Goal: Answer question/provide support: Share knowledge or assist other users

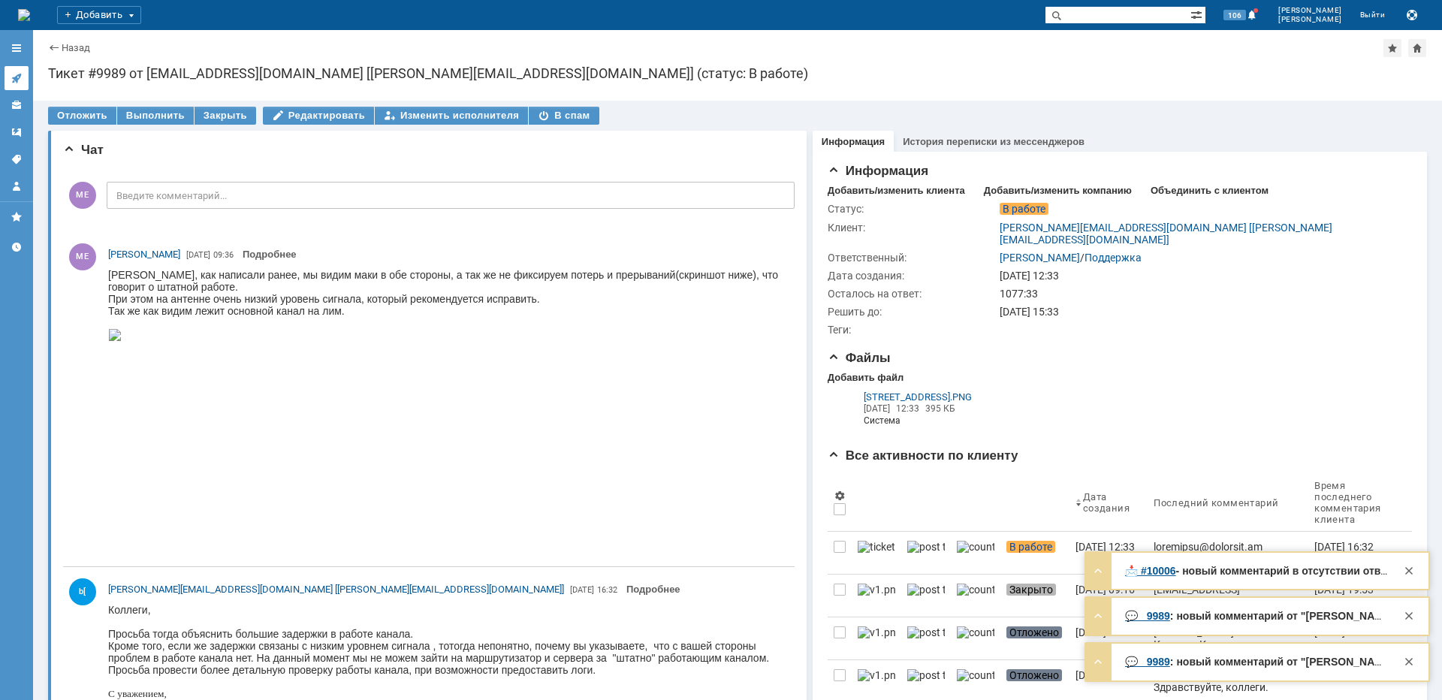
click at [17, 71] on link at bounding box center [17, 78] width 24 height 24
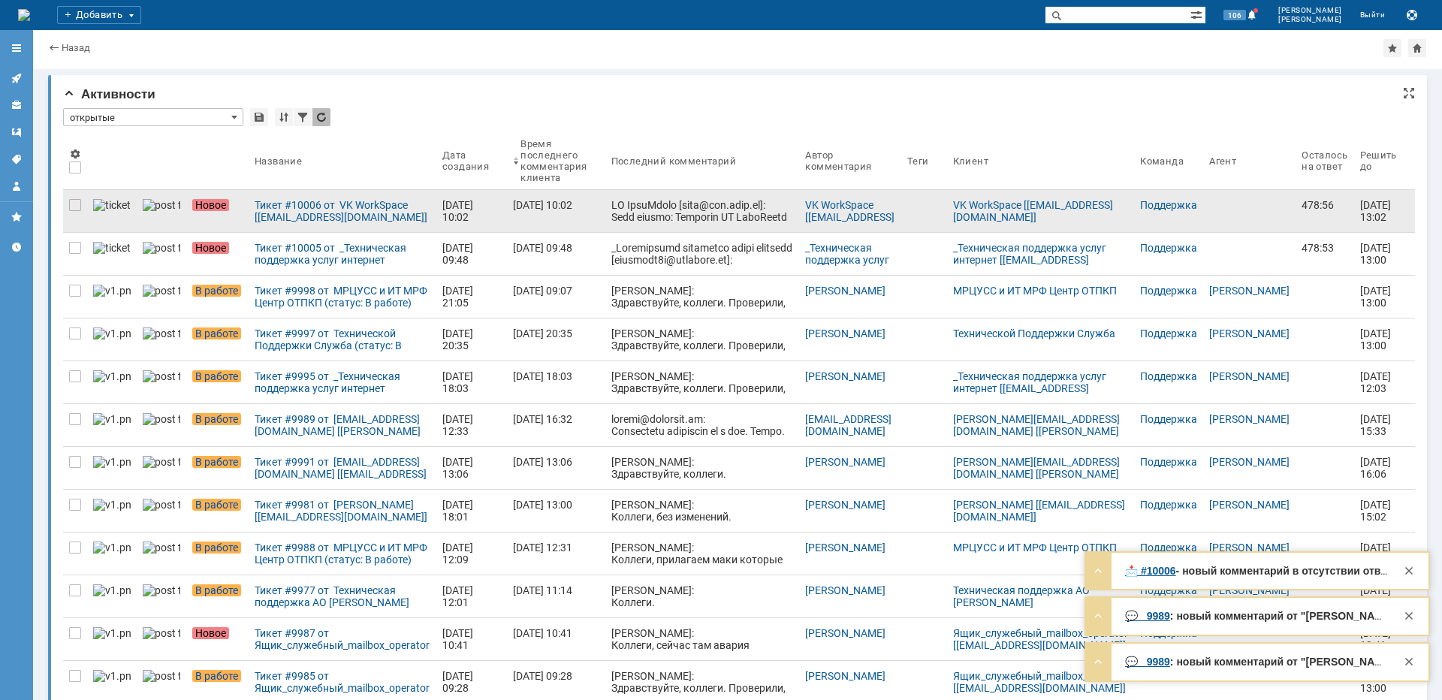
click at [66, 207] on div at bounding box center [75, 211] width 24 height 42
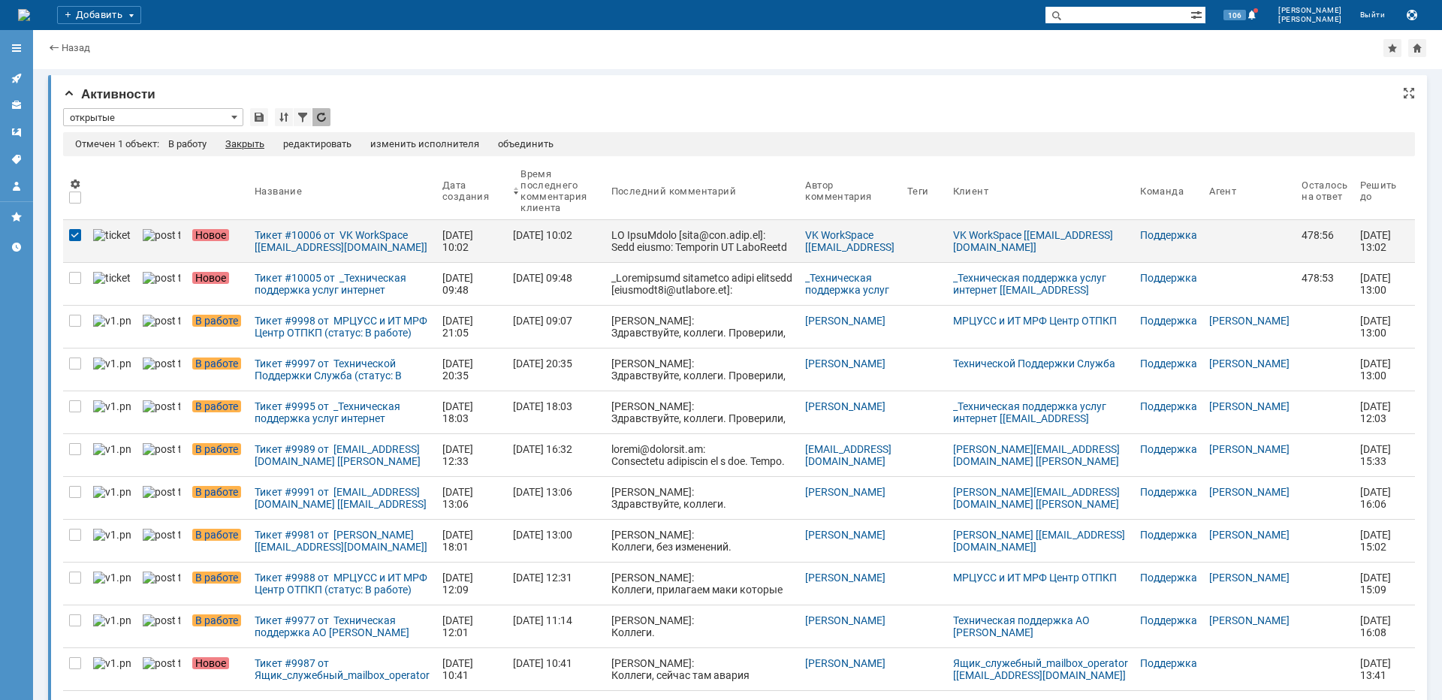
click at [261, 143] on div "Закрыть" at bounding box center [244, 144] width 39 height 12
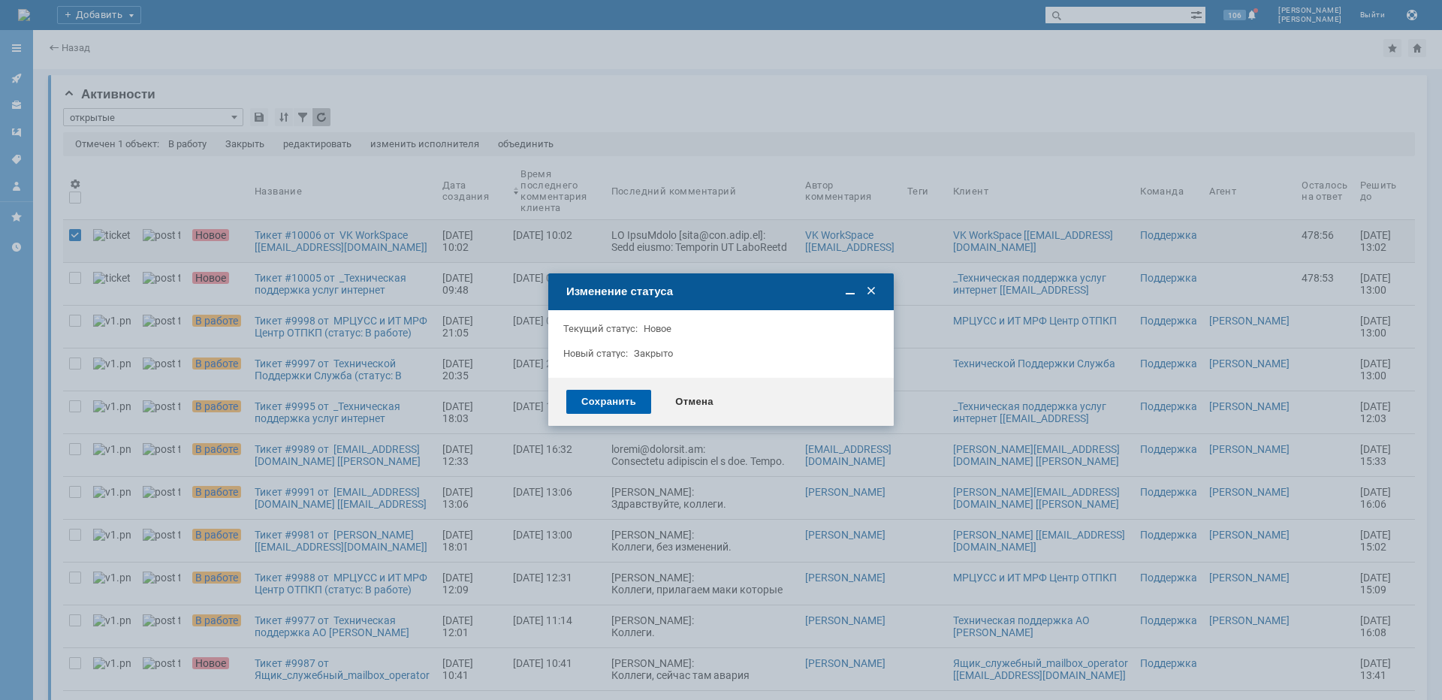
click at [601, 406] on div "Сохранить" at bounding box center [608, 402] width 85 height 24
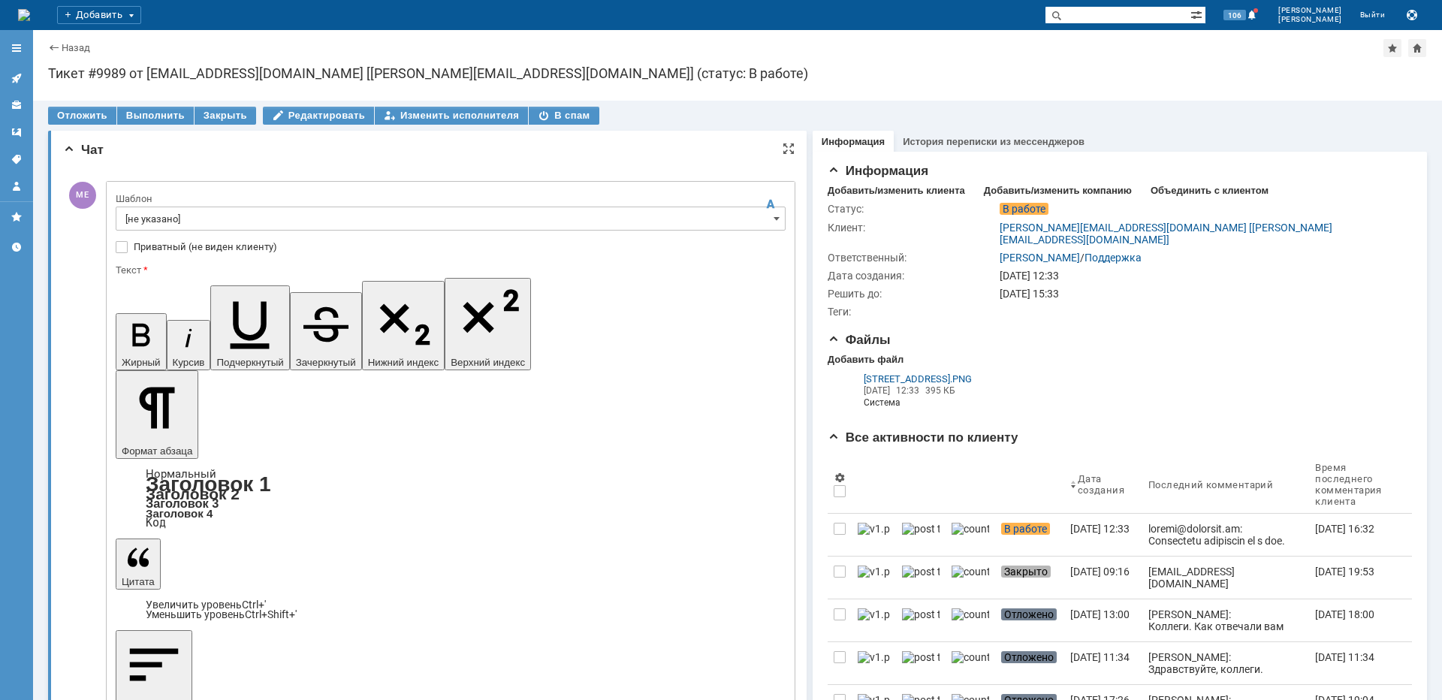
scroll to position [344, 0]
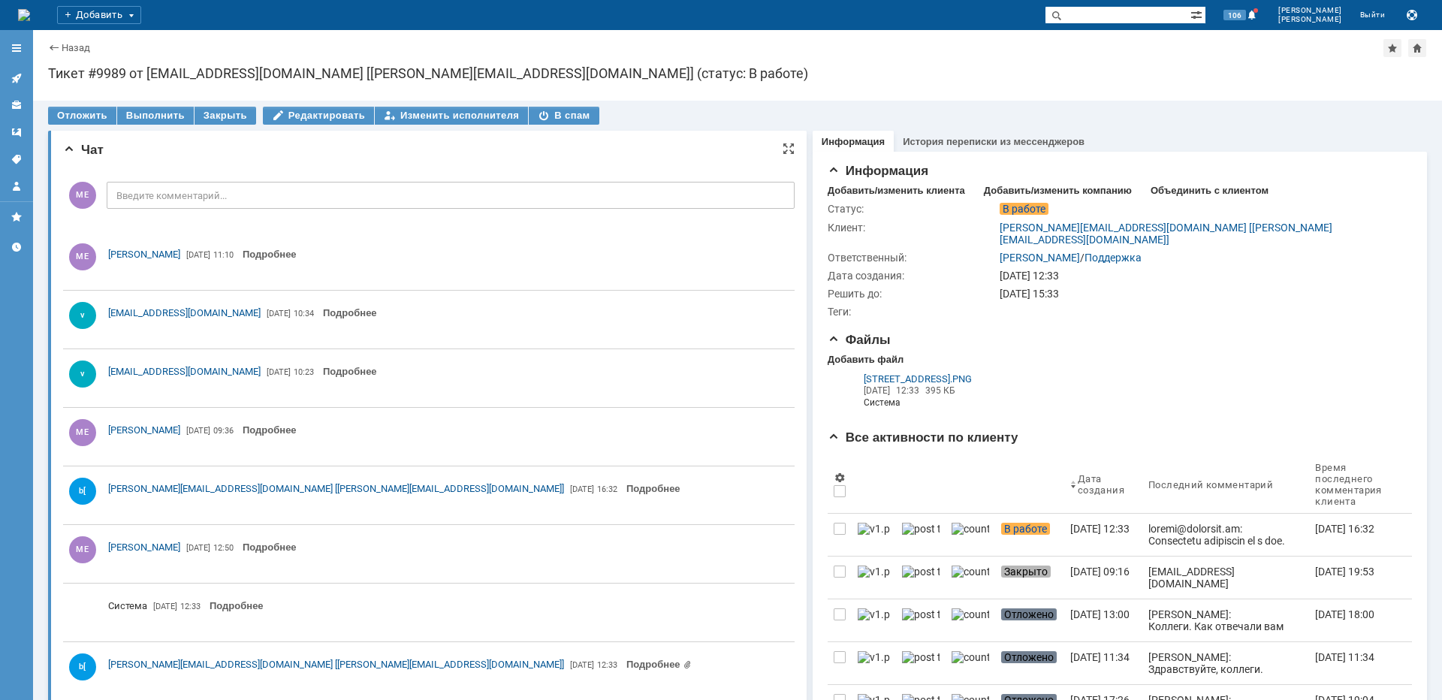
scroll to position [0, 0]
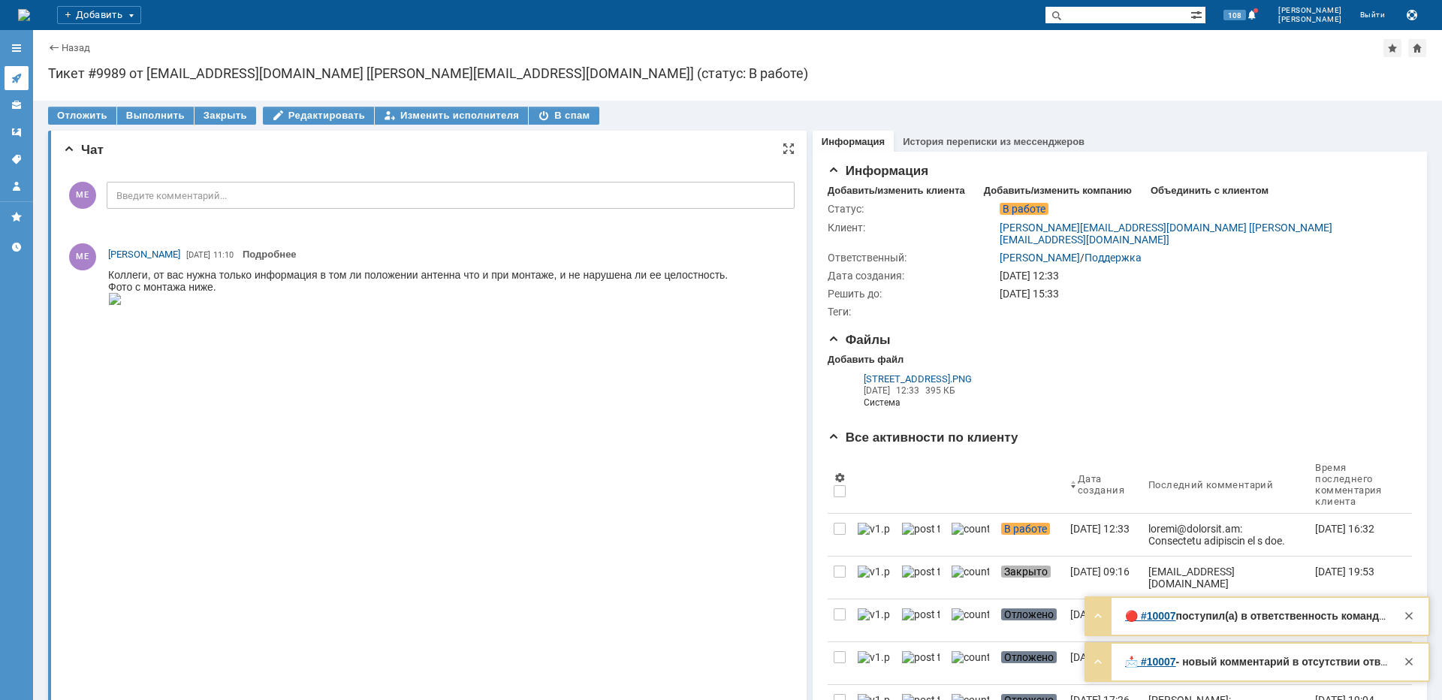
click at [13, 75] on icon at bounding box center [17, 78] width 12 height 12
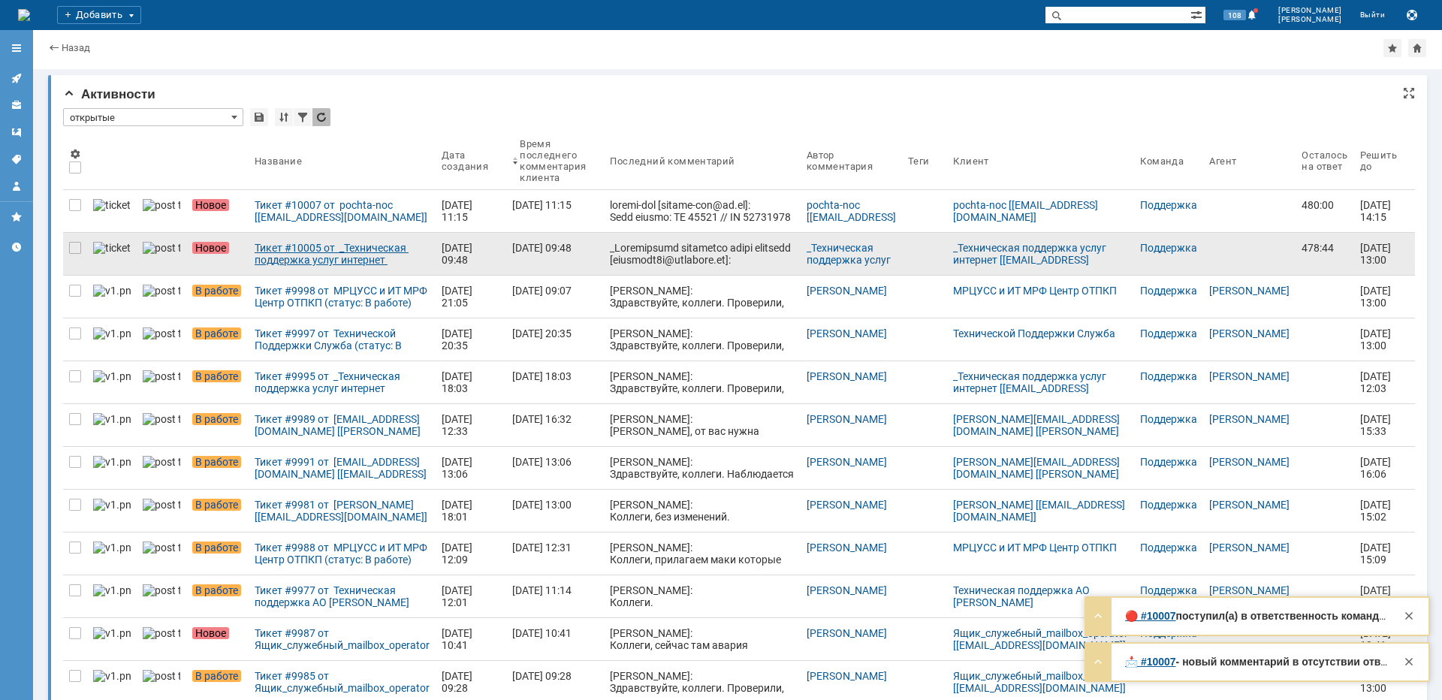
click at [333, 252] on div "Тикет #10005 от _Техническая поддержка услуг интернет [[EMAIL_ADDRESS][DOMAIN_N…" at bounding box center [342, 254] width 175 height 24
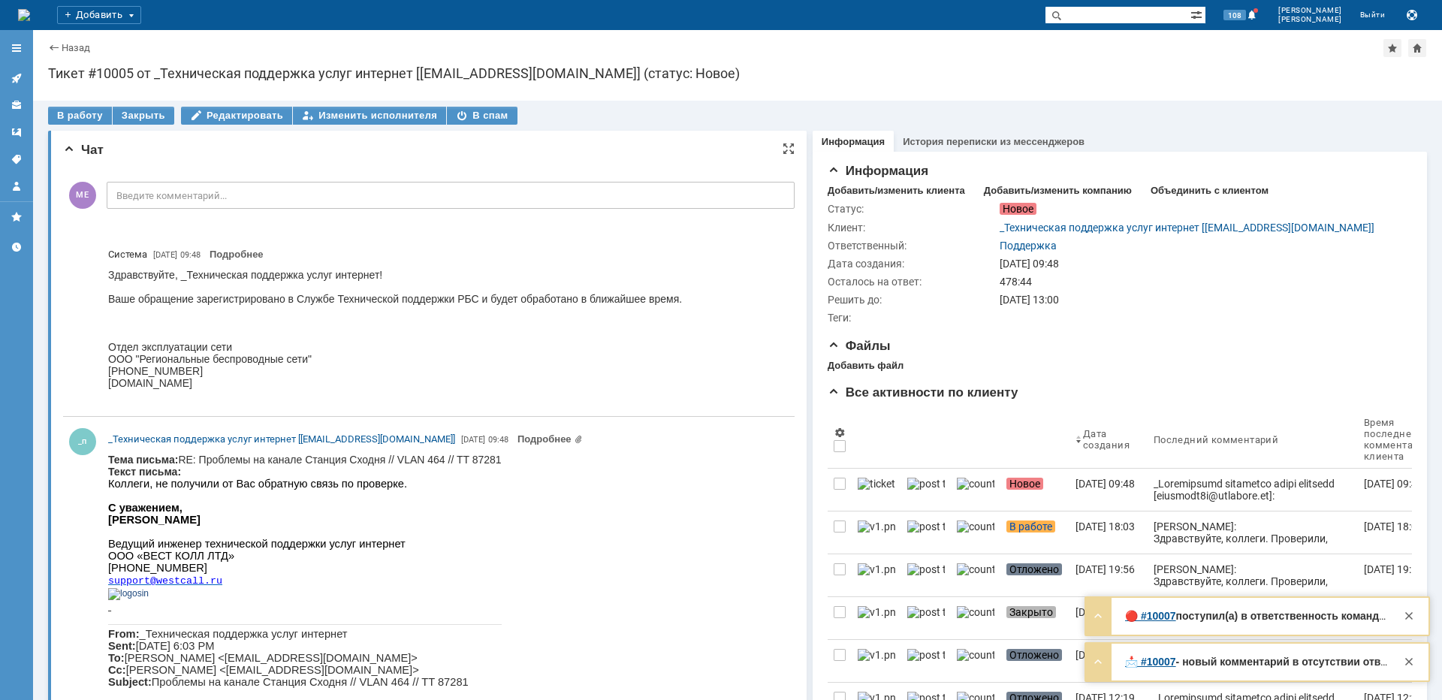
click at [376, 459] on body "Тема письма: RE: Проблемы на канале Станция Сходня // VLAN 464 // TT 87281 Текс…" at bounding box center [305, 662] width 394 height 417
copy body "Сходня"
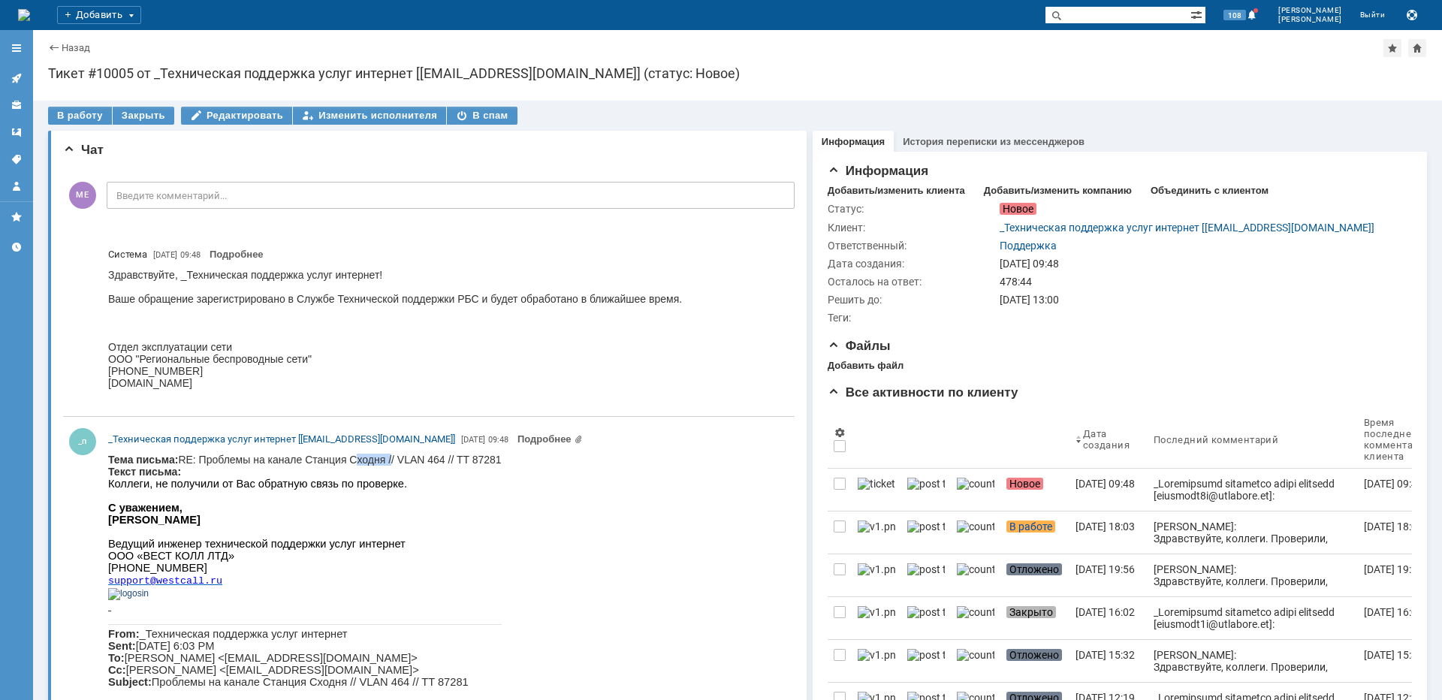
click at [1145, 17] on input "text" at bounding box center [1118, 15] width 146 height 18
paste input "Сходня"
type input "Сходня"
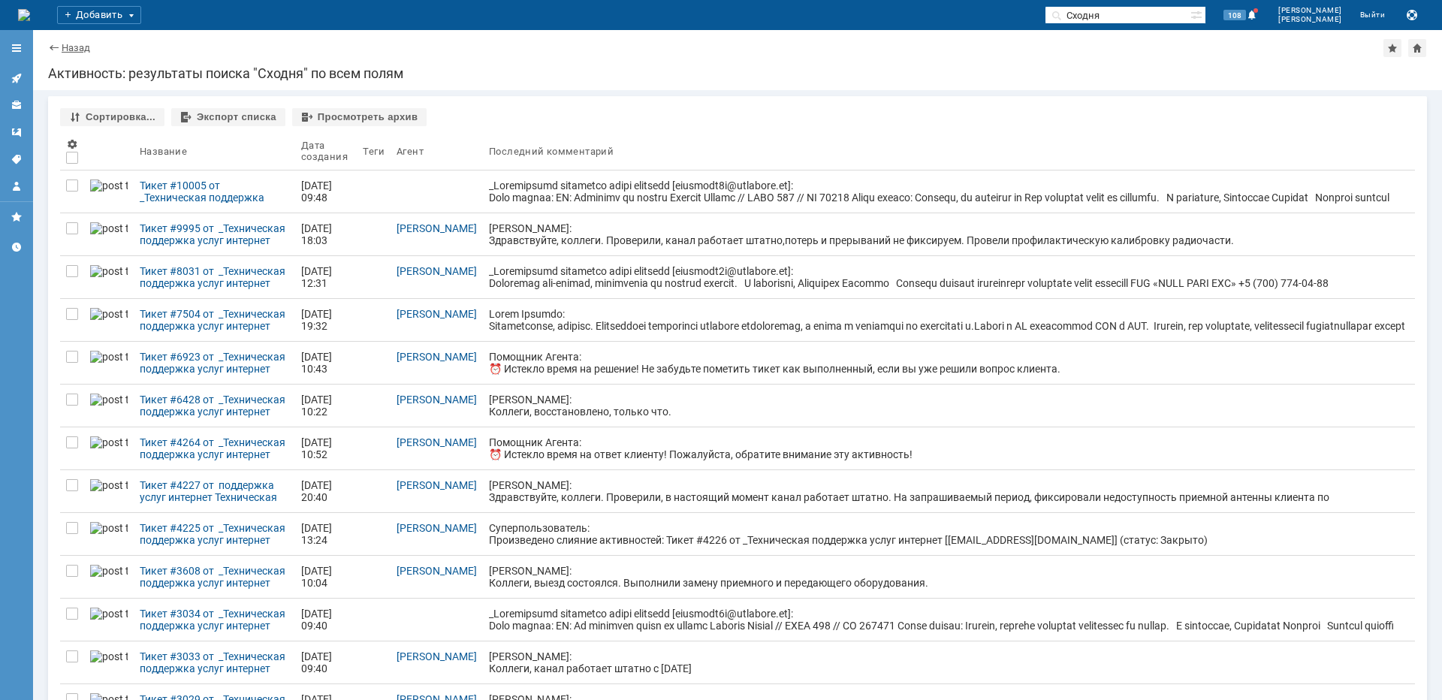
click at [67, 42] on div "Назад | Активность: результаты поиска "Сходня" по всем полям" at bounding box center [737, 48] width 1379 height 18
click at [80, 56] on div "Назад | Активность: результаты поиска "Сходня" по всем полям" at bounding box center [737, 48] width 1379 height 18
click at [77, 49] on link "Назад" at bounding box center [76, 47] width 29 height 11
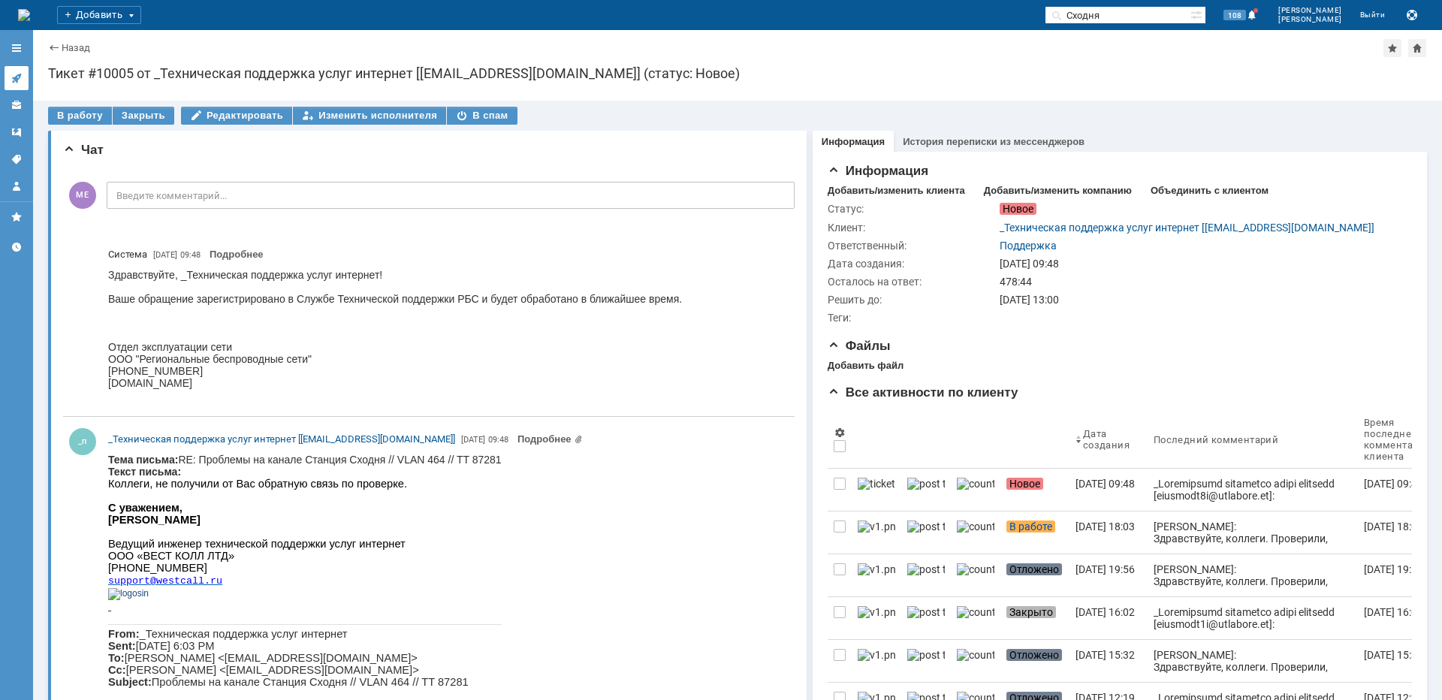
click at [20, 78] on icon at bounding box center [17, 78] width 12 height 12
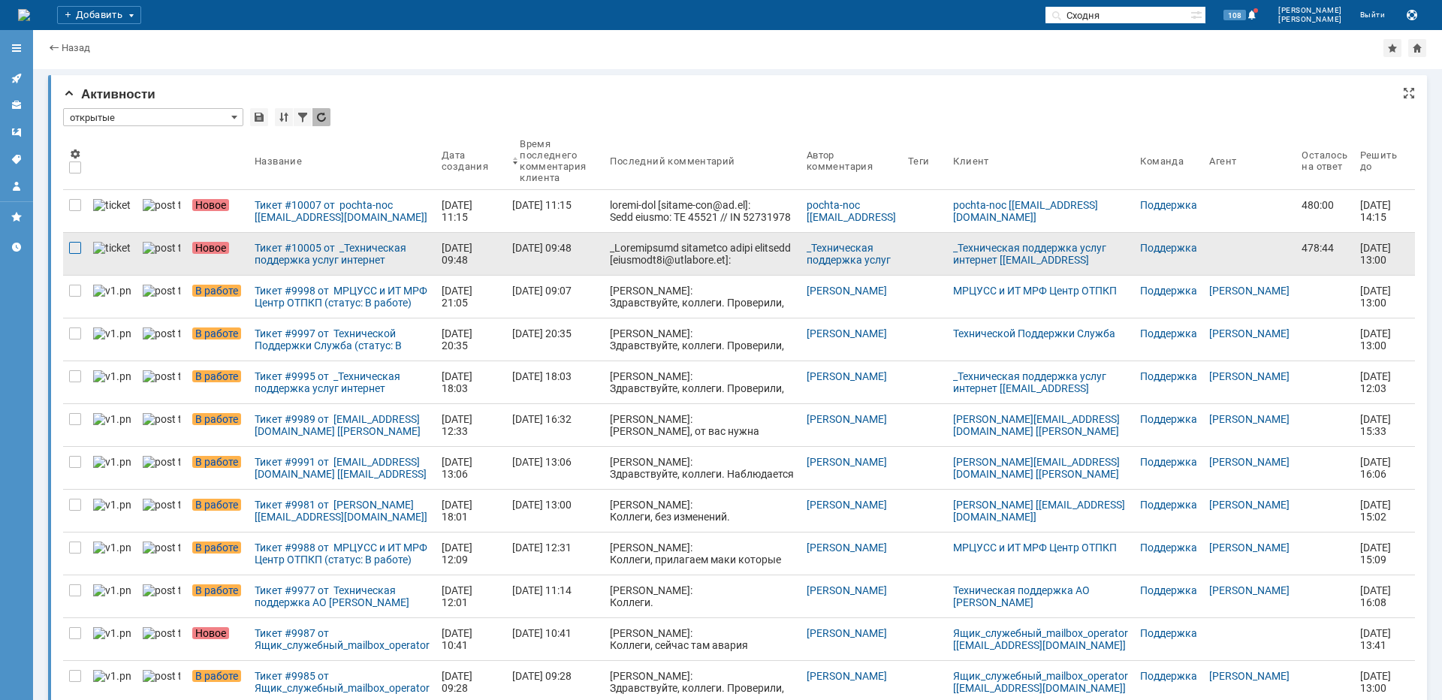
click at [75, 249] on div at bounding box center [75, 248] width 12 height 12
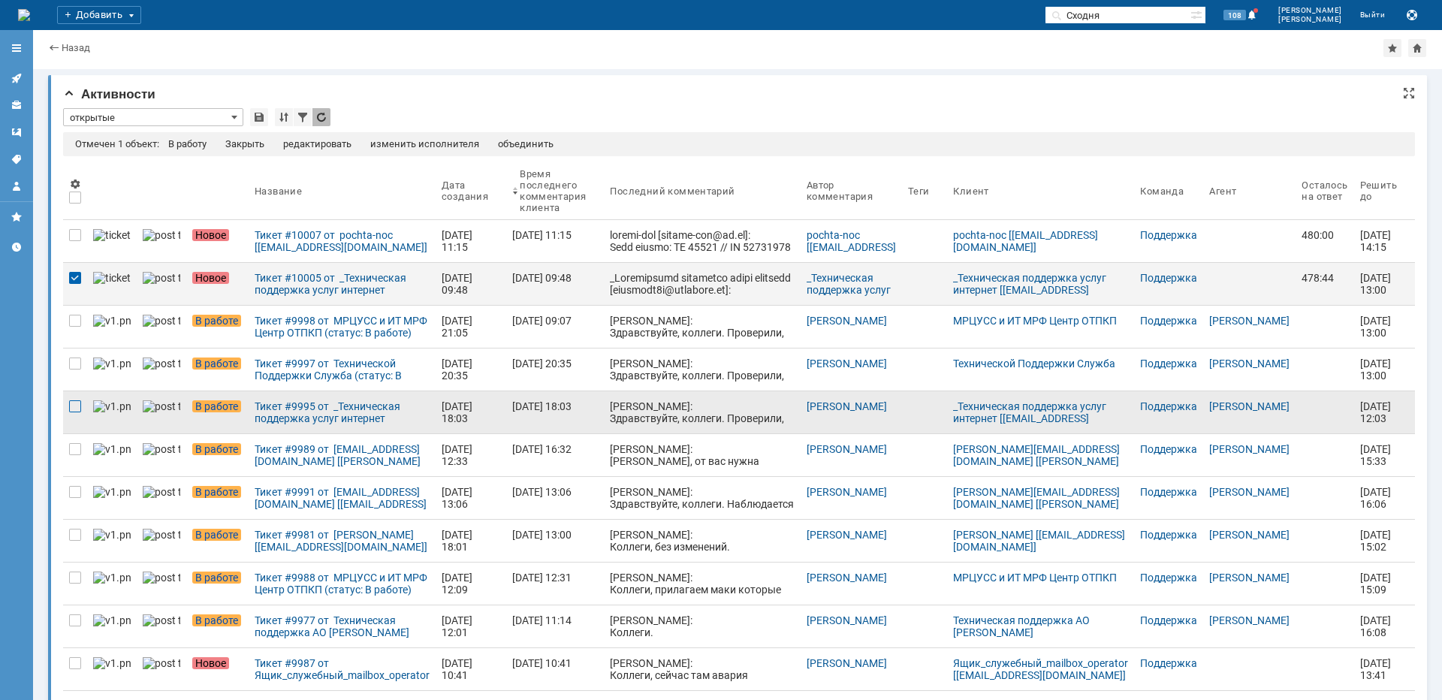
click at [77, 411] on div at bounding box center [75, 406] width 12 height 12
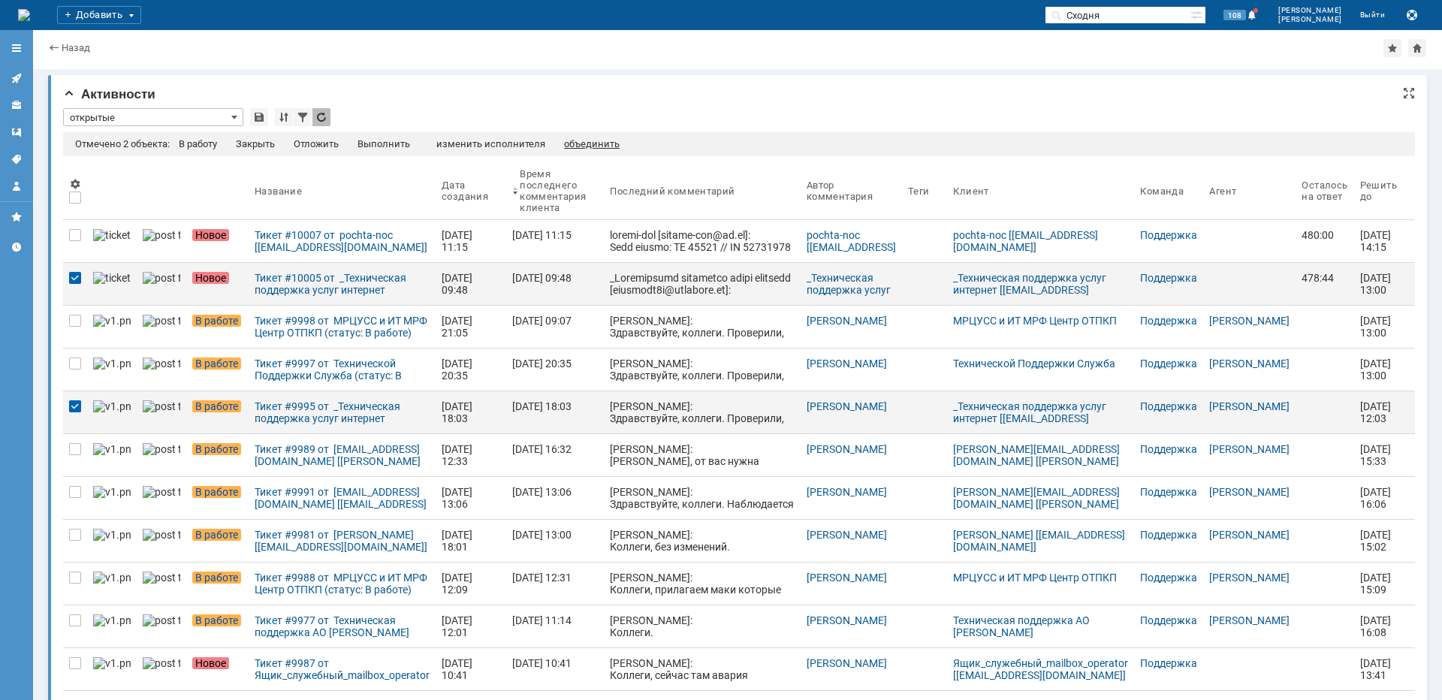
click at [592, 140] on div "объединить" at bounding box center [592, 144] width 56 height 12
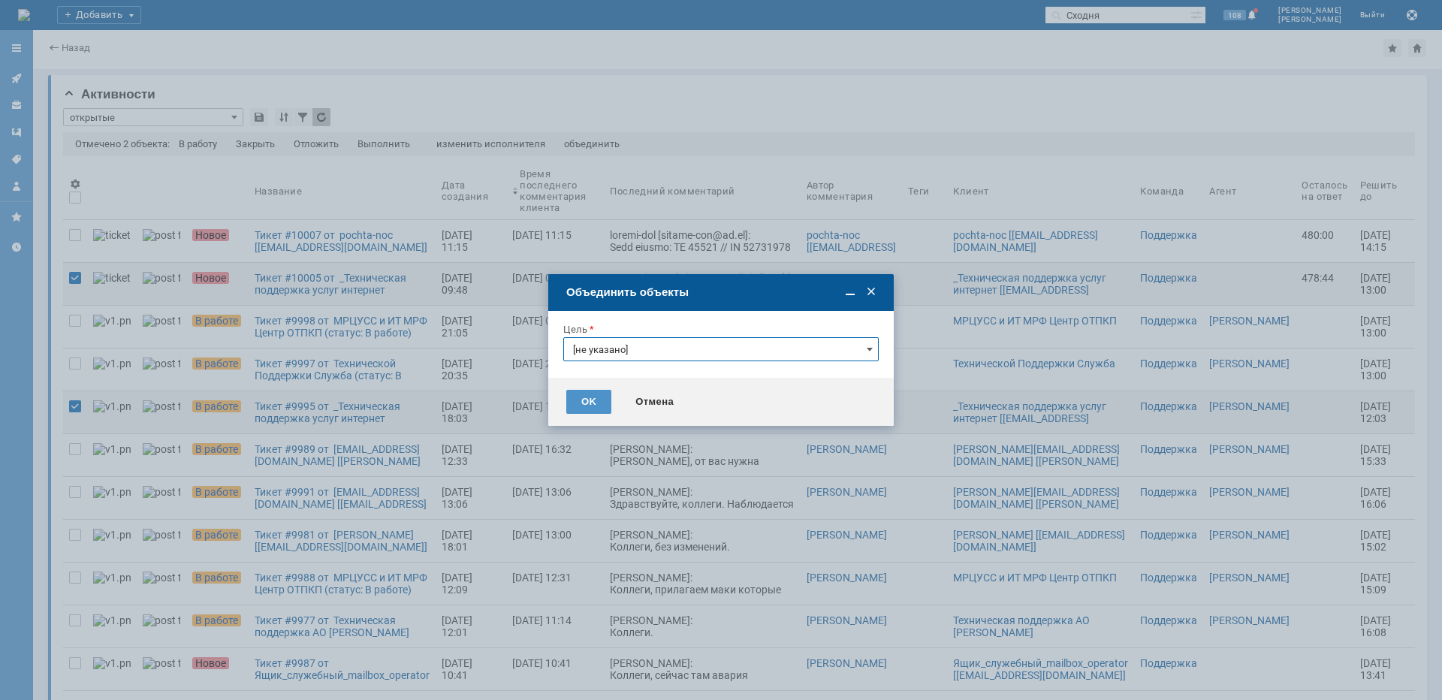
click at [699, 354] on input "[не указано]" at bounding box center [720, 349] width 315 height 24
click at [659, 441] on span "Тикет #9995 от _Техническая поддержка услуг интернет [[EMAIL_ADDRESS][DOMAIN_NA…" at bounding box center [721, 445] width 296 height 24
type input "Тикет #9995 от _Техническая поддержка услуг интернет [[EMAIL_ADDRESS][DOMAIN_NA…"
click at [596, 407] on div "OK" at bounding box center [588, 402] width 45 height 24
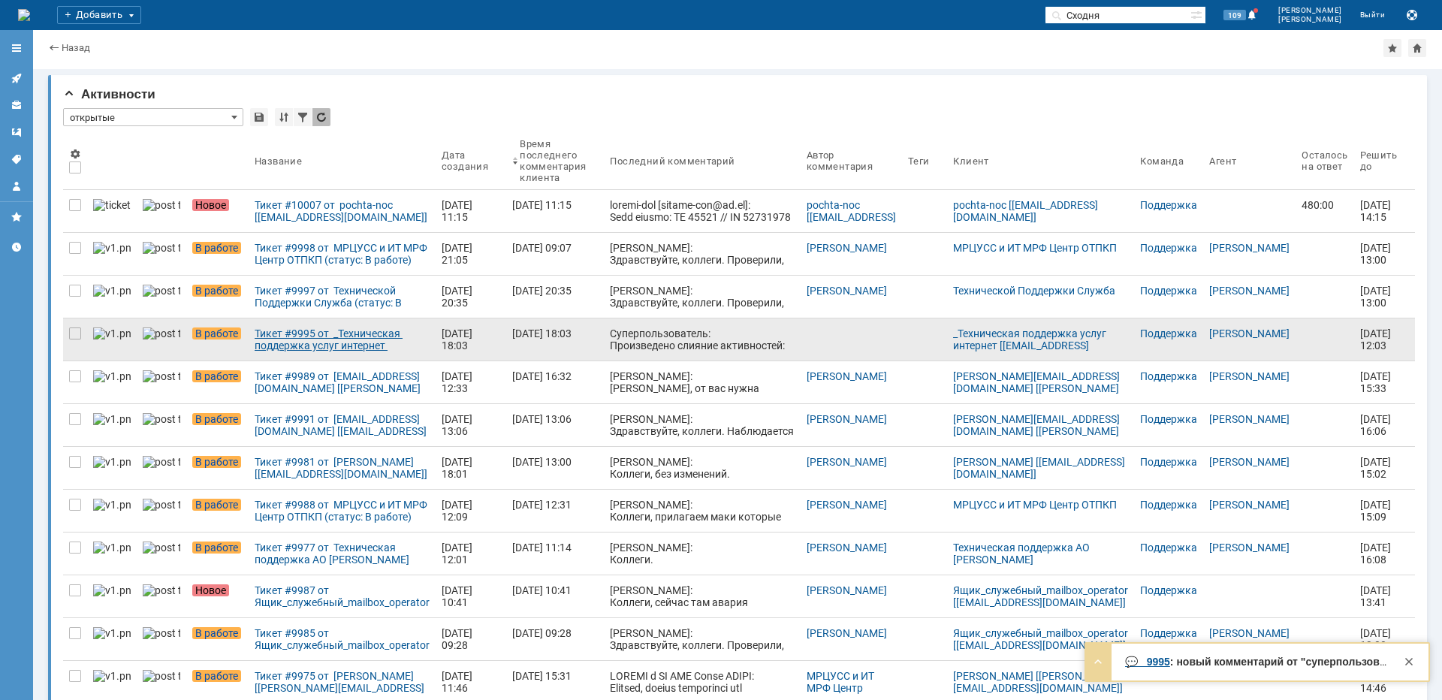
click at [292, 342] on div "Тикет #9995 от _Техническая поддержка услуг интернет [[EMAIL_ADDRESS][DOMAIN_NA…" at bounding box center [342, 339] width 175 height 24
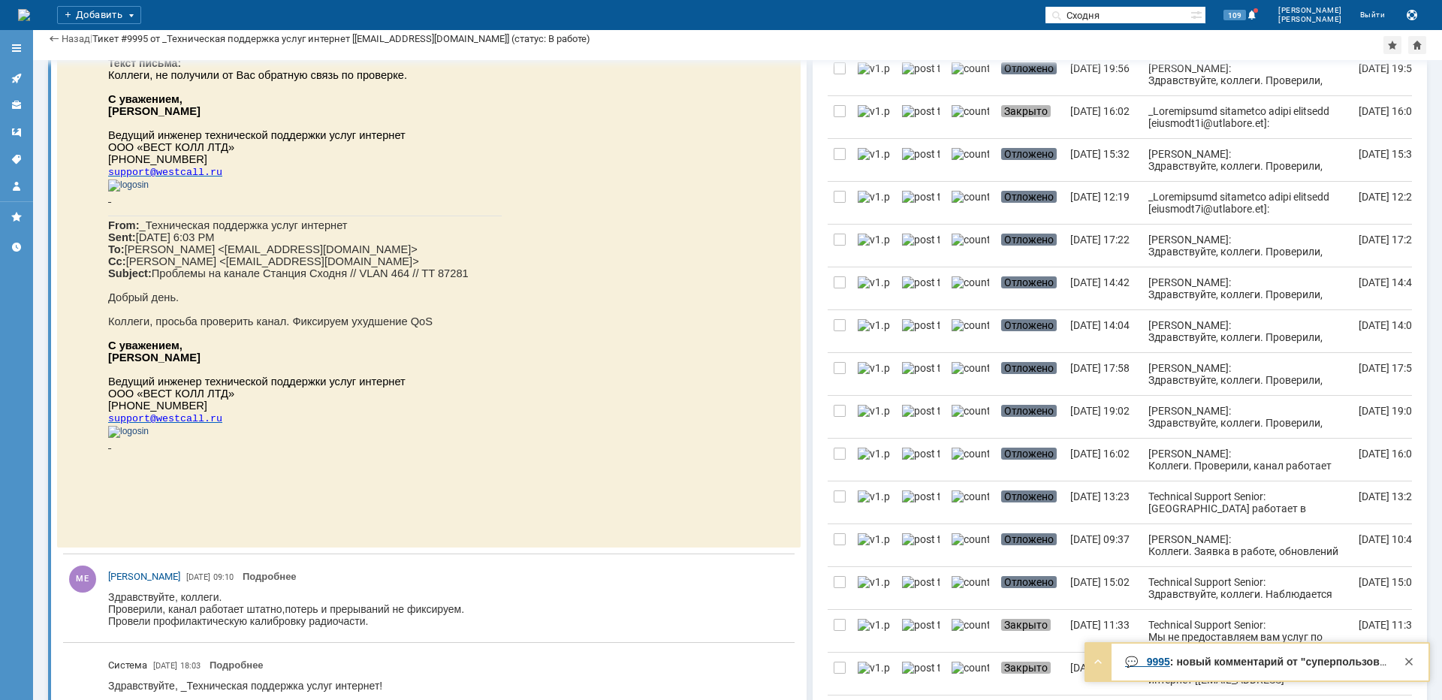
scroll to position [897, 0]
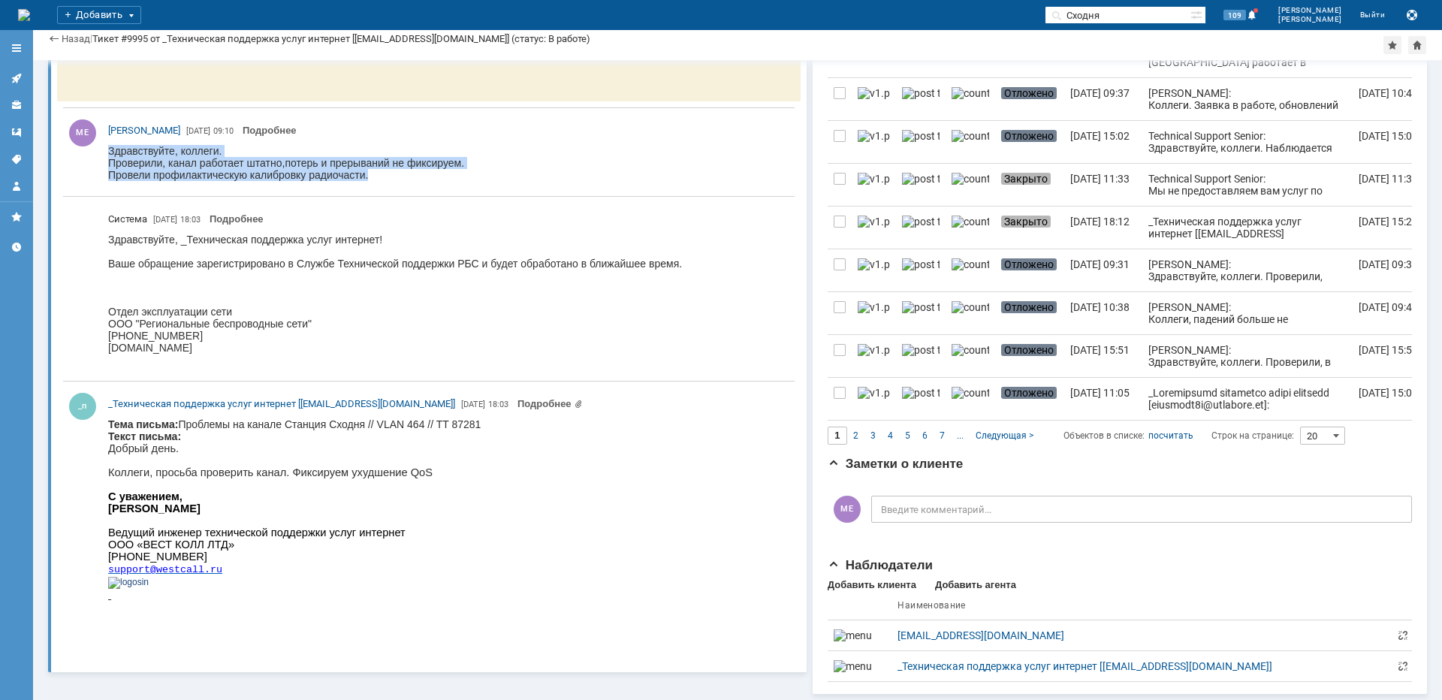
drag, startPoint x: 380, startPoint y: 178, endPoint x: 104, endPoint y: 155, distance: 276.6
click at [108, 155] on html "Здравствуйте, коллеги. Проверили, канал работает штатно,потерь и прерываний не …" at bounding box center [445, 163] width 674 height 36
drag, startPoint x: 250, startPoint y: 128, endPoint x: 186, endPoint y: 128, distance: 63.8
click at [186, 128] on div "МЕ [PERSON_NAME] [DATE] 09:10 Подробнее" at bounding box center [448, 130] width 680 height 17
copy span "[DATE] 09:10"
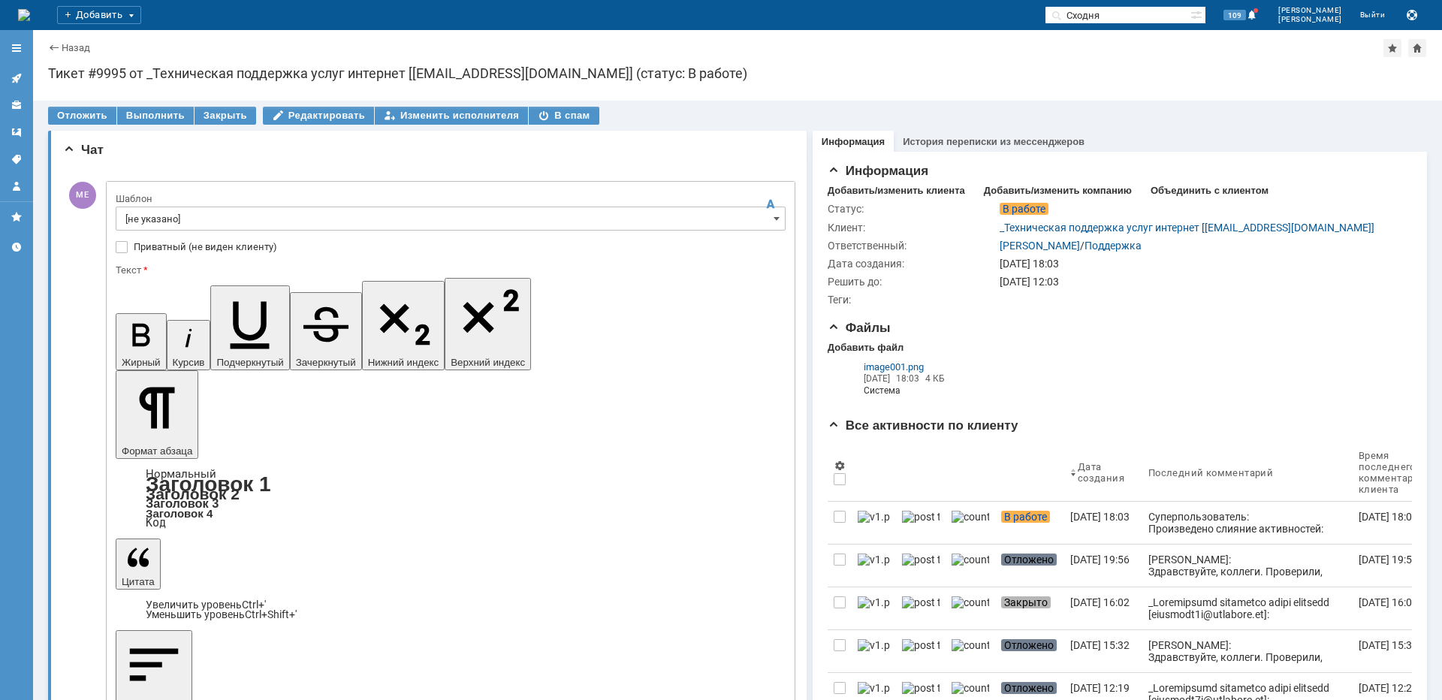
scroll to position [0, 0]
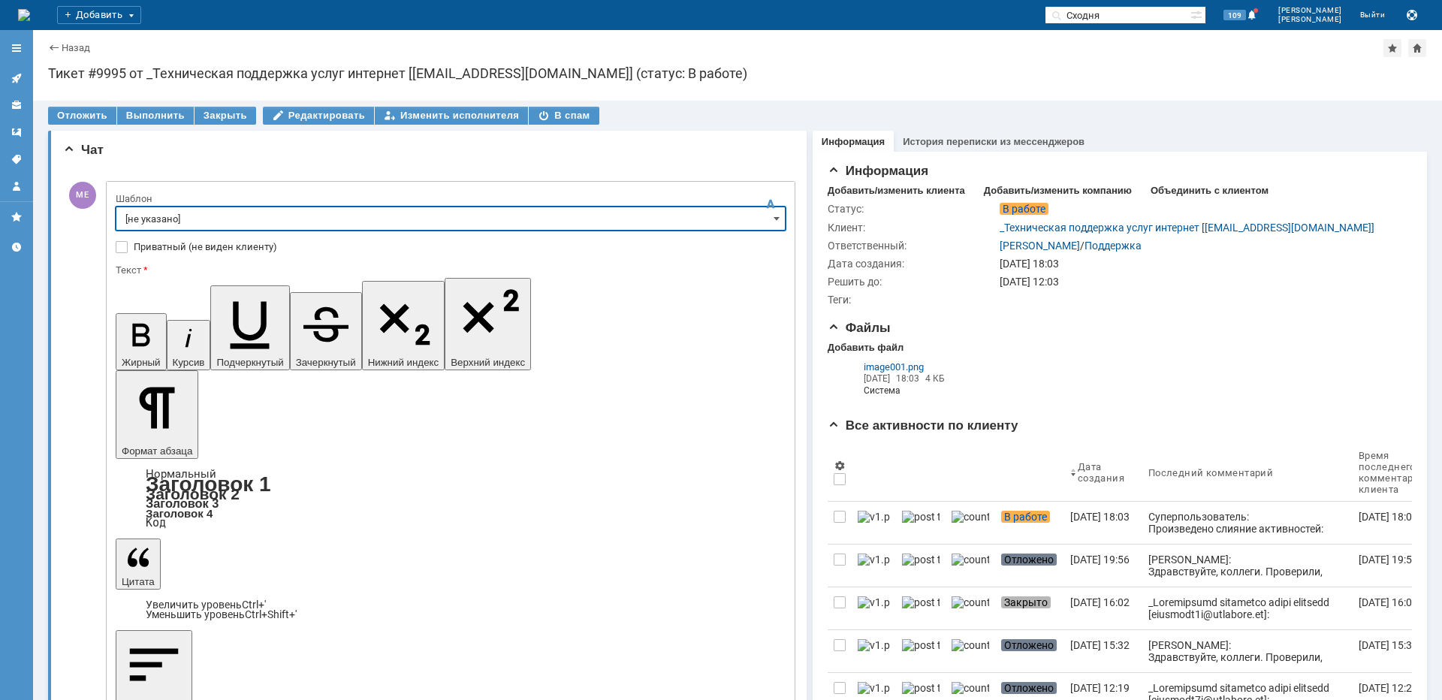
click at [146, 215] on input "[не указано]" at bounding box center [451, 219] width 670 height 24
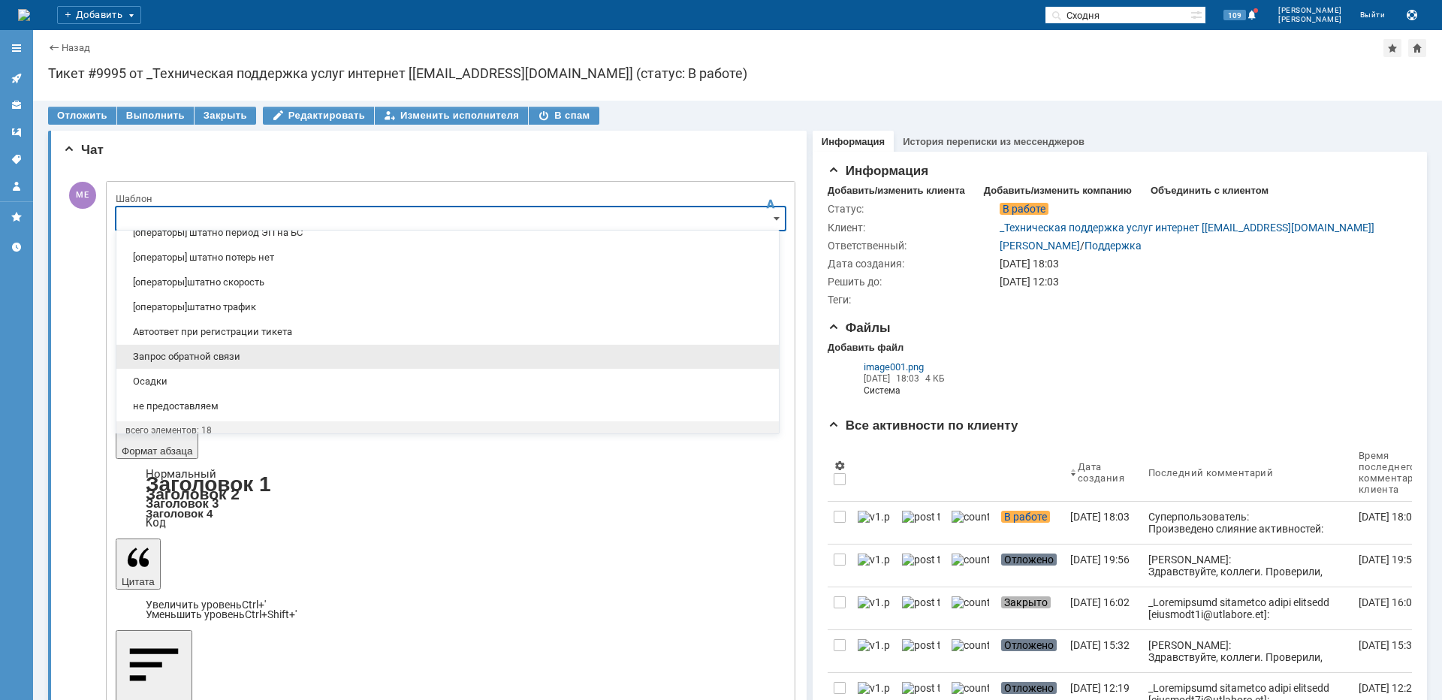
scroll to position [292, 0]
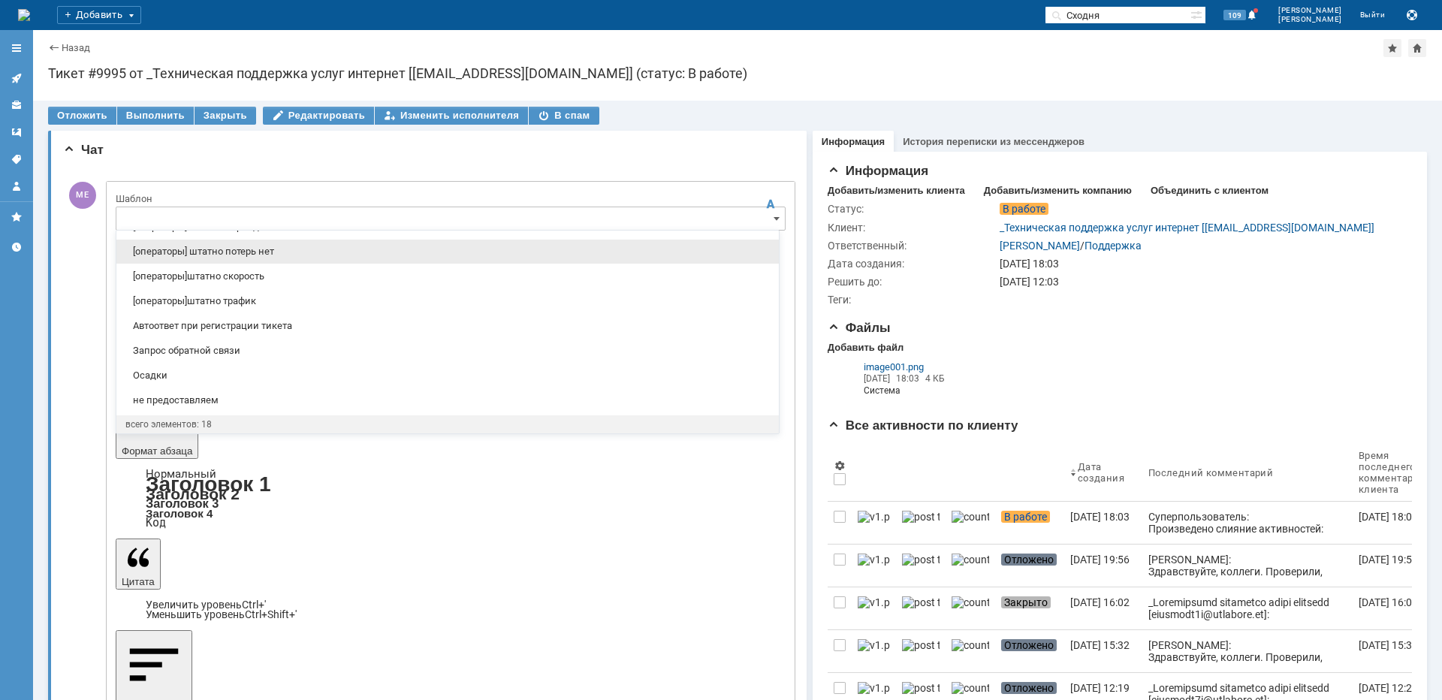
click at [264, 255] on span "[операторы] штатно потерь нет" at bounding box center [447, 252] width 644 height 12
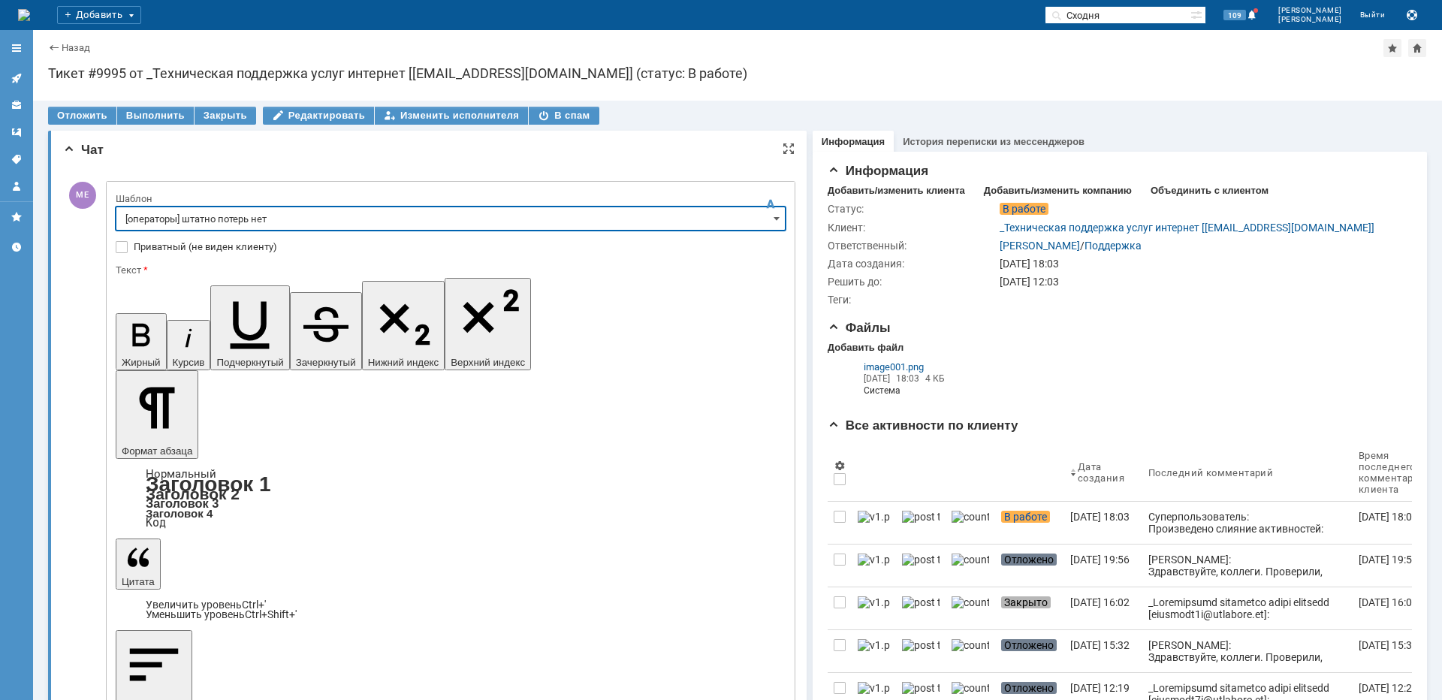
type input "[операторы] штатно потерь нет"
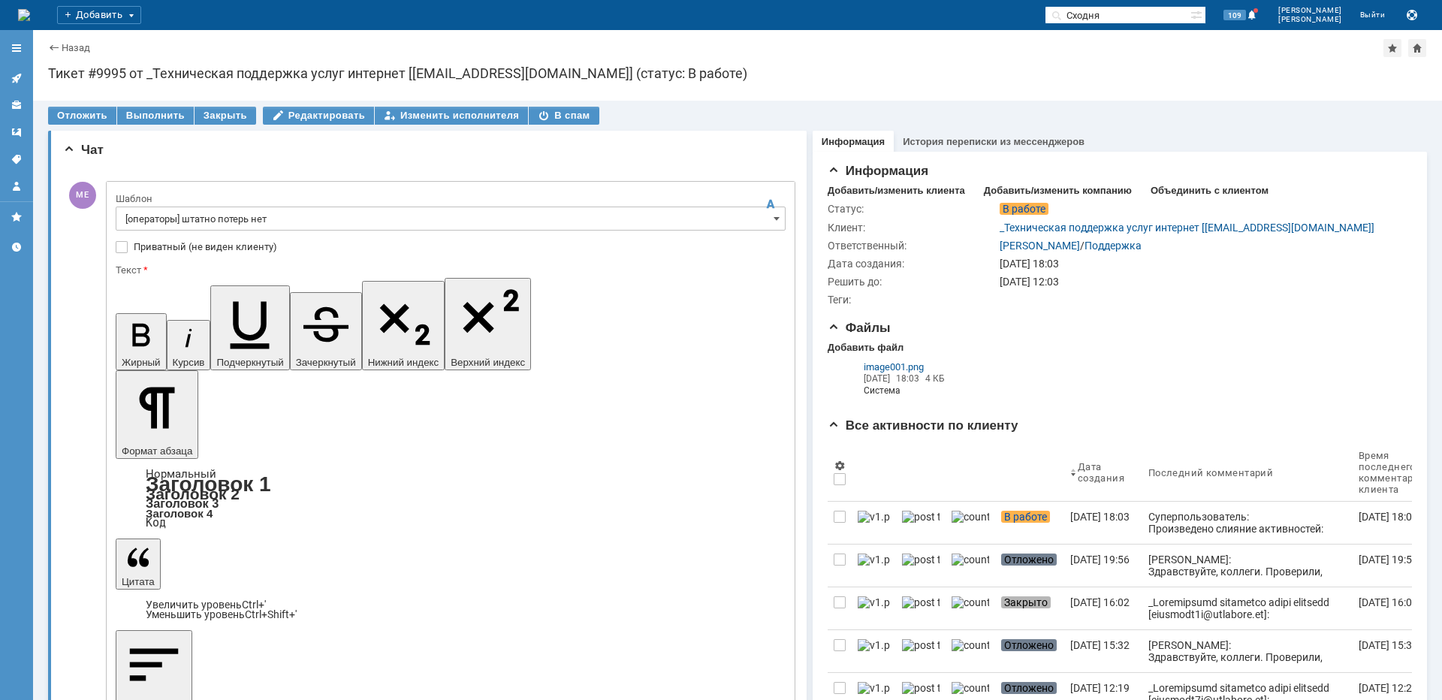
scroll to position [140, 5]
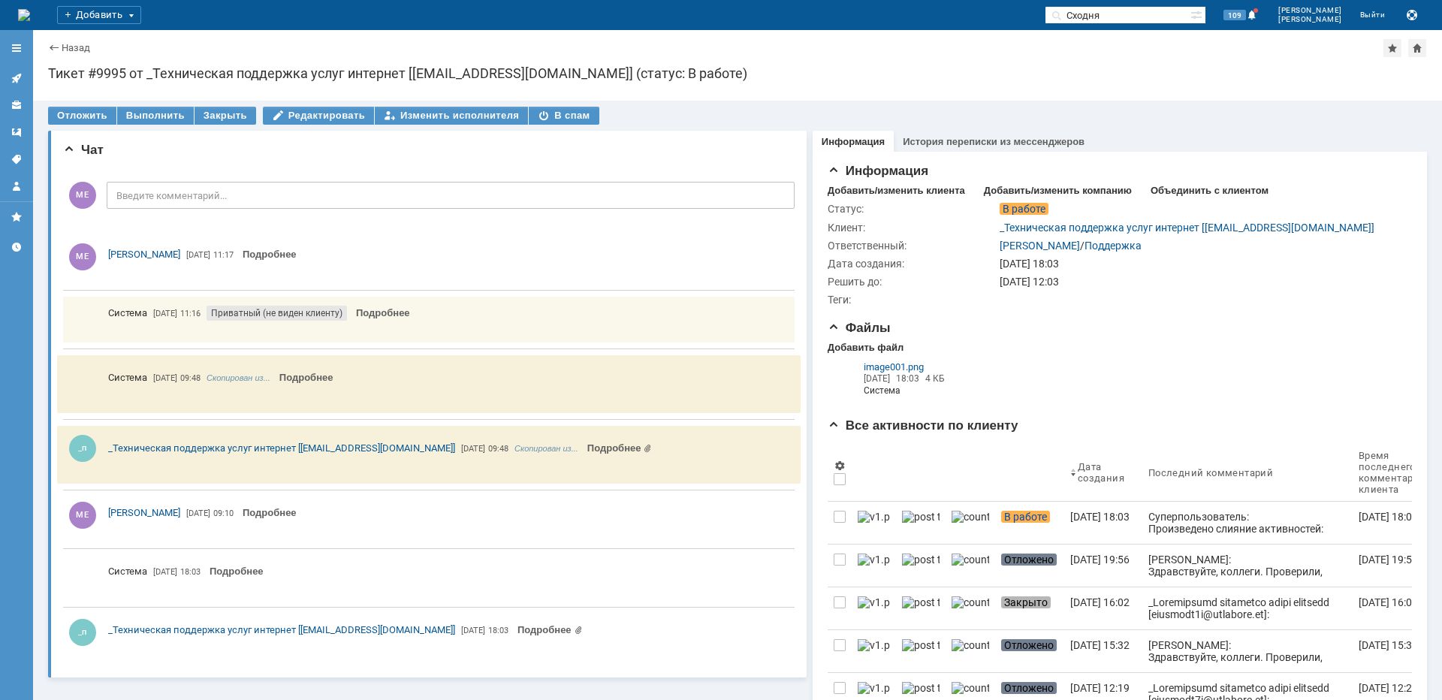
scroll to position [0, 0]
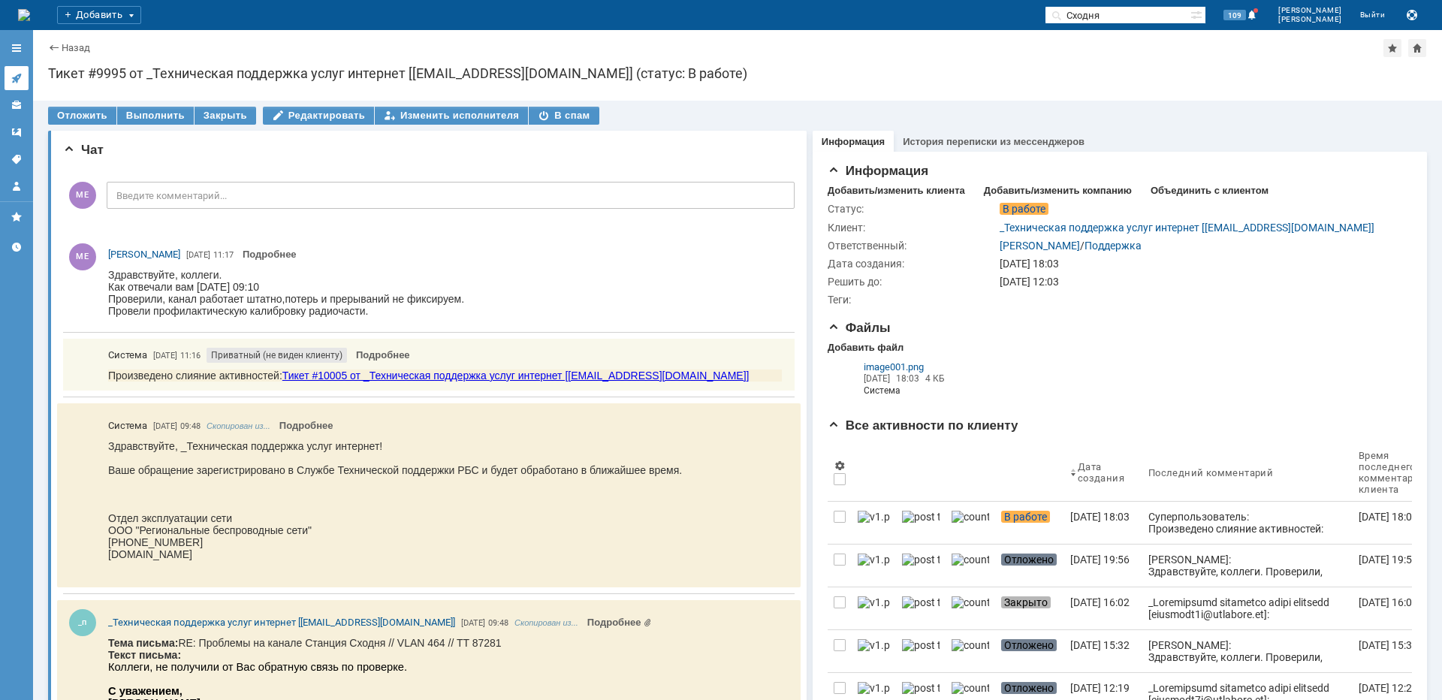
click at [24, 78] on link at bounding box center [17, 78] width 24 height 24
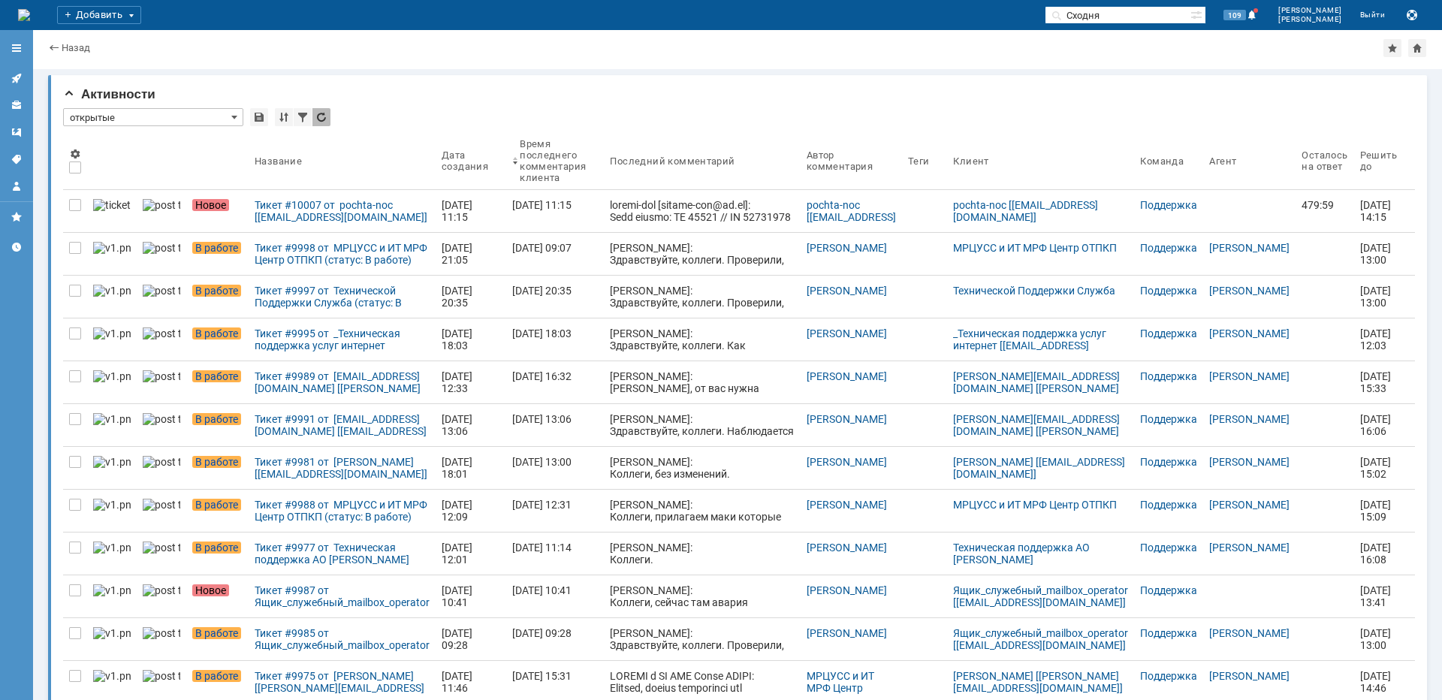
click at [273, 195] on link "Тикет #10007 от pochta-noc [[EMAIL_ADDRESS][DOMAIN_NAME]] (статус: Новое)" at bounding box center [342, 211] width 187 height 42
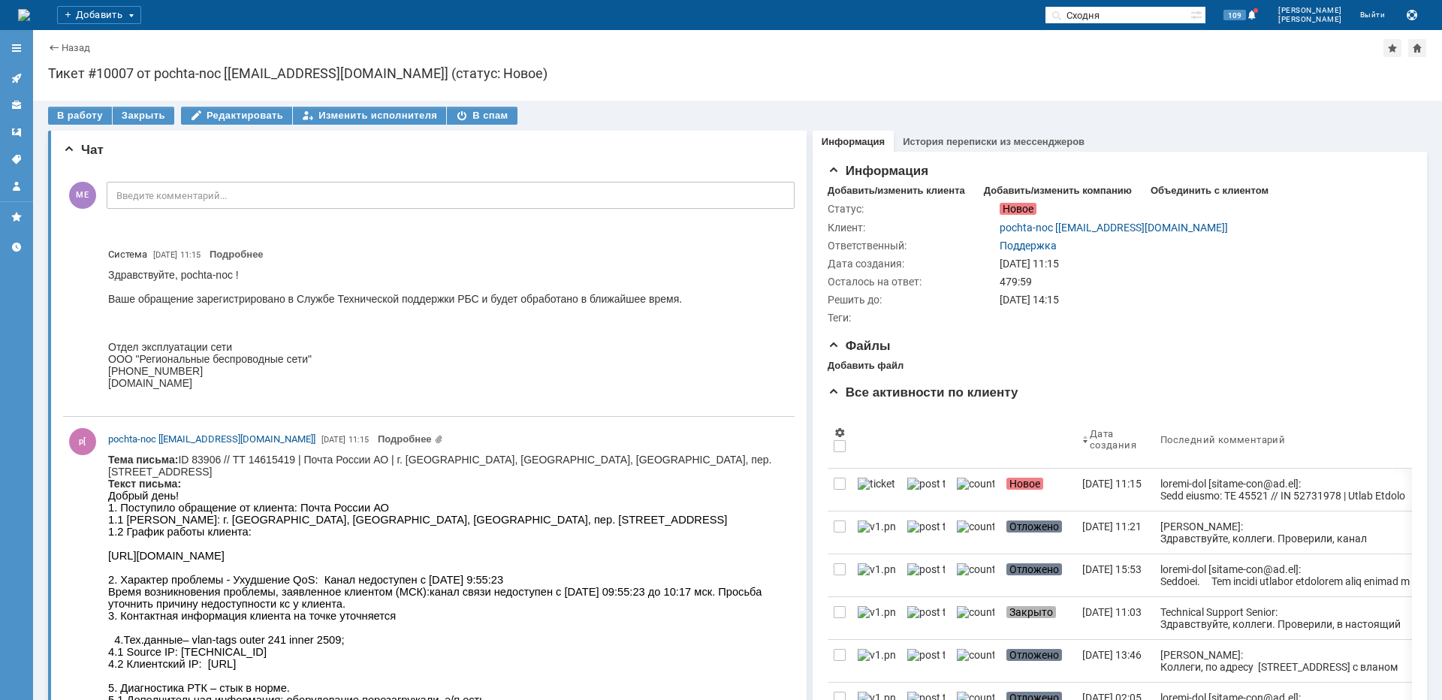
click at [502, 514] on span "1.1 [PERSON_NAME]: г. [GEOGRAPHIC_DATA], [GEOGRAPHIC_DATA], [GEOGRAPHIC_DATA], …" at bounding box center [417, 520] width 619 height 12
copy span "Краснопрудный"
